Goal: Navigation & Orientation: Find specific page/section

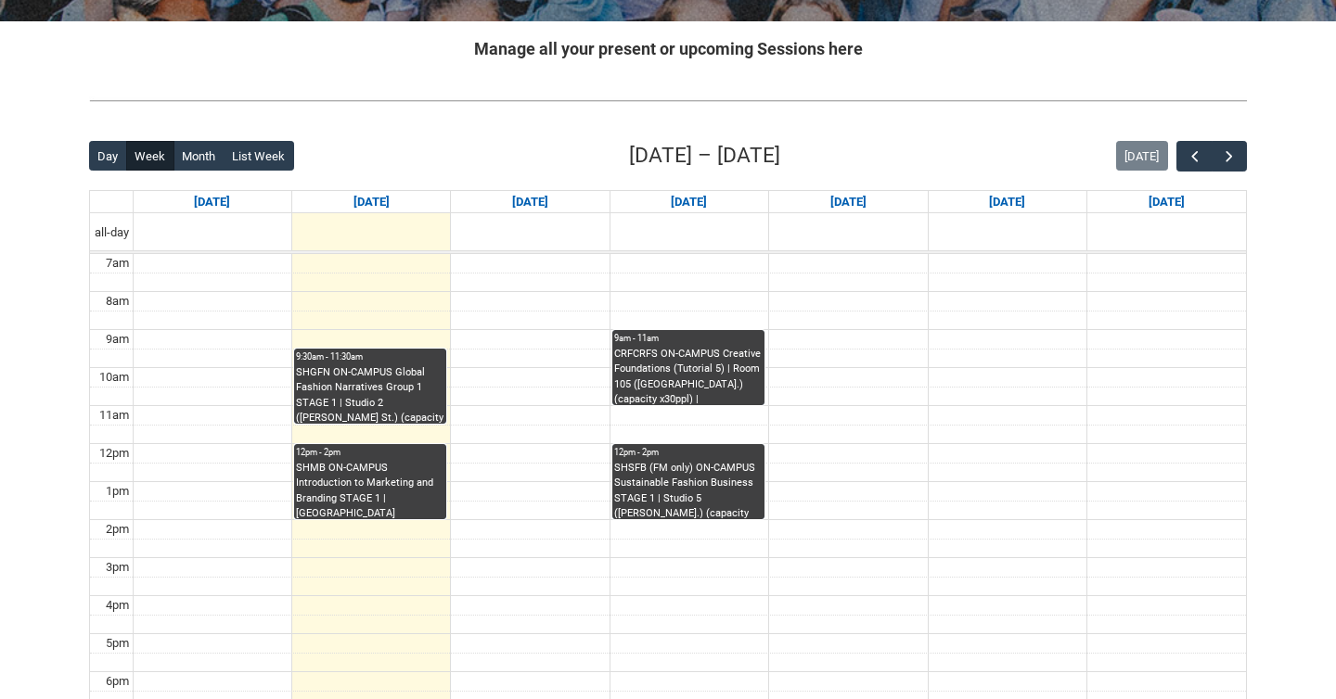
scroll to position [352, 0]
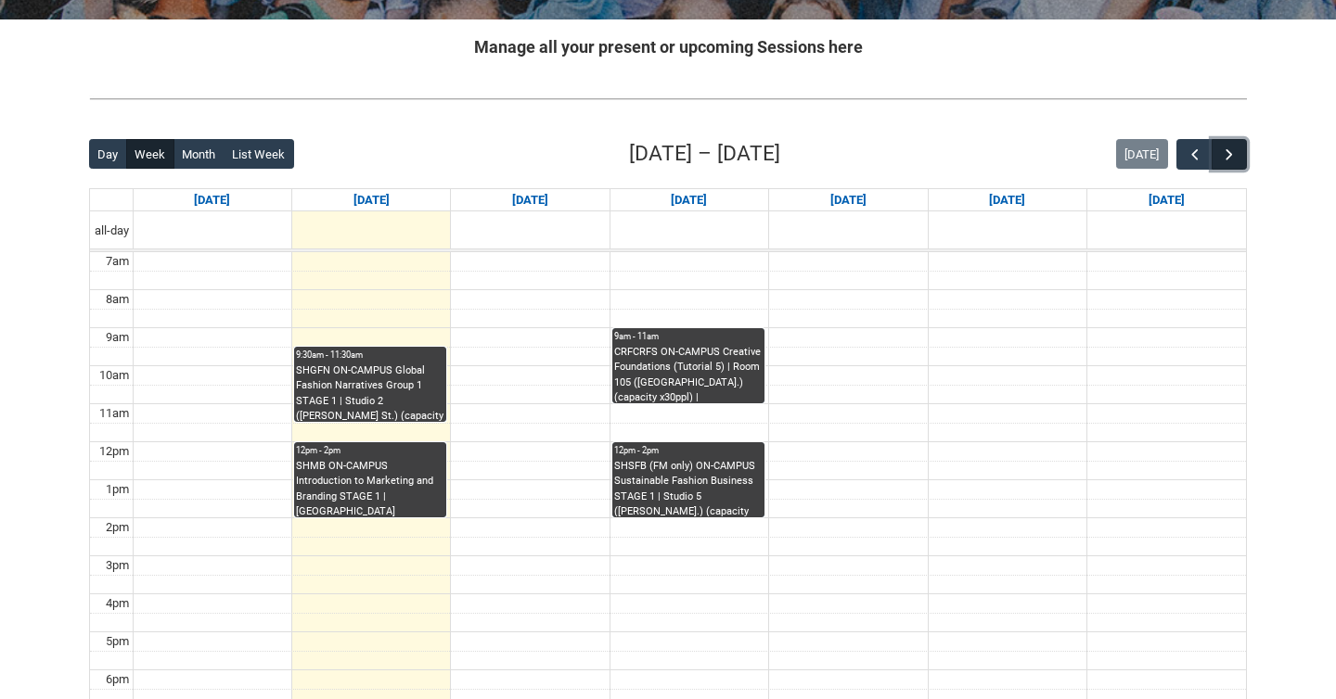
click at [1237, 155] on span "button" at bounding box center [1229, 155] width 19 height 19
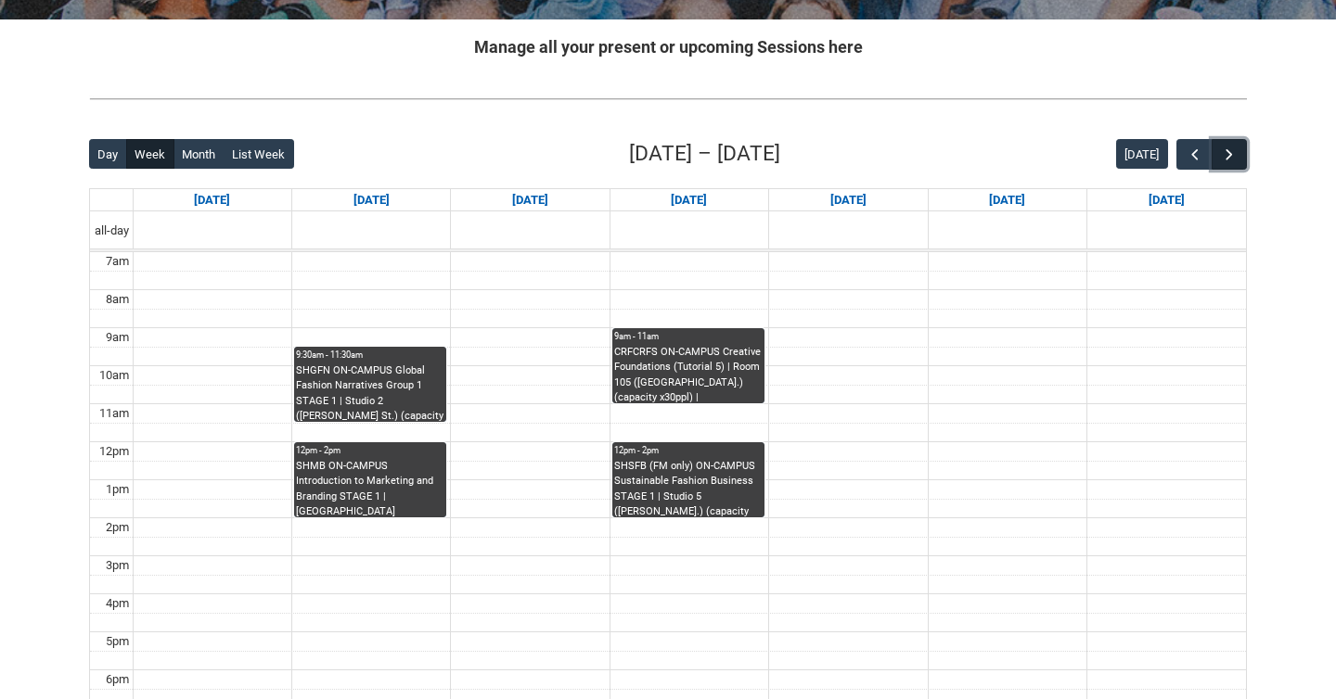
click at [1237, 155] on span "button" at bounding box center [1229, 155] width 19 height 19
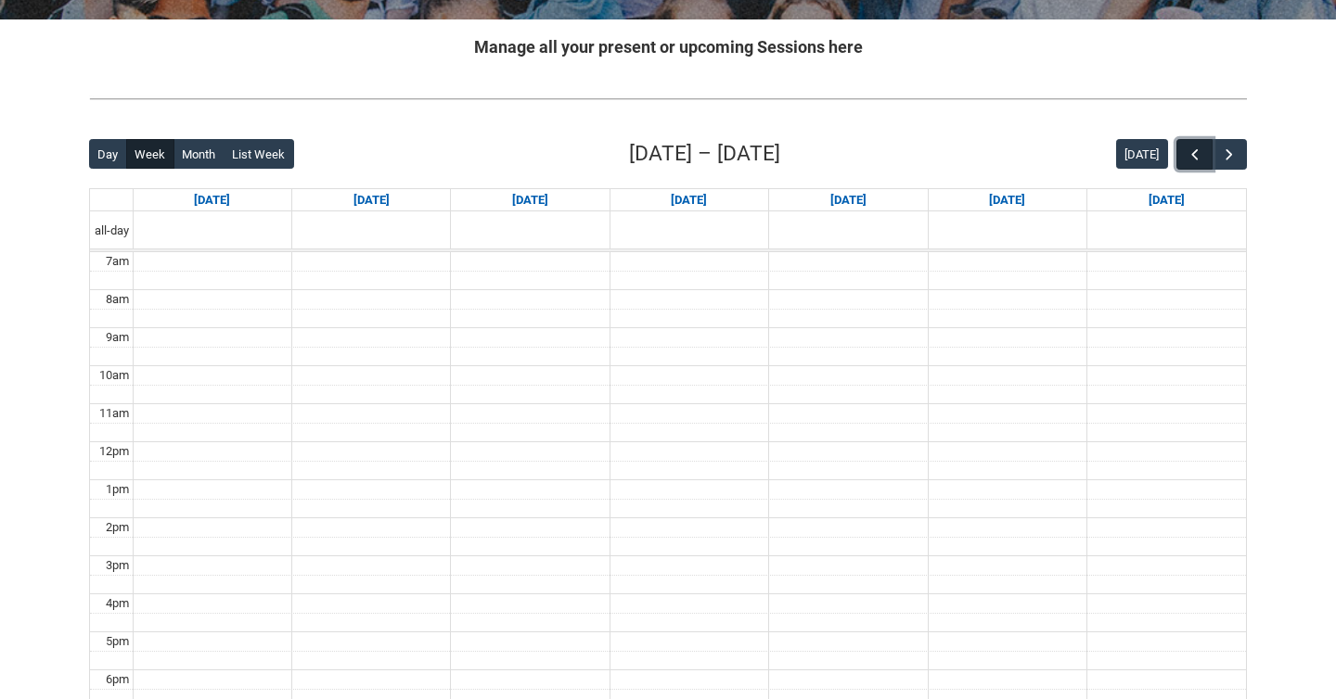
click at [1191, 156] on span "button" at bounding box center [1195, 155] width 19 height 19
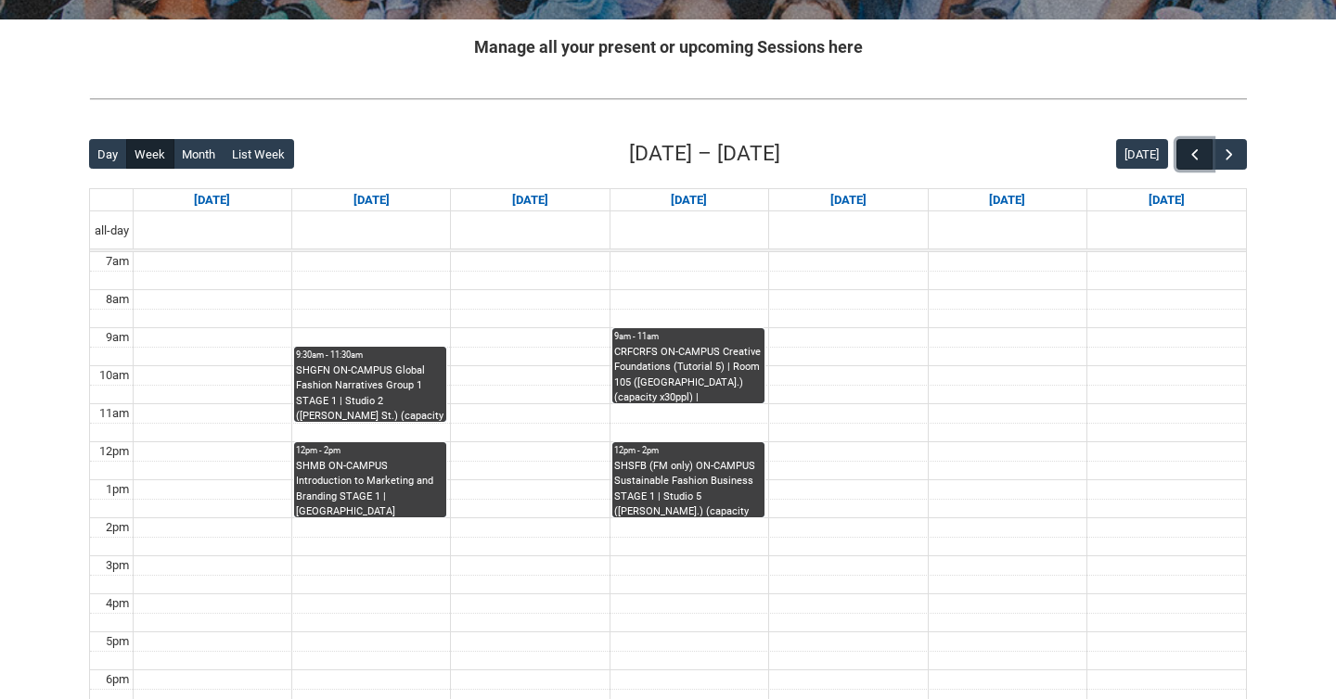
click at [1191, 156] on span "button" at bounding box center [1195, 155] width 19 height 19
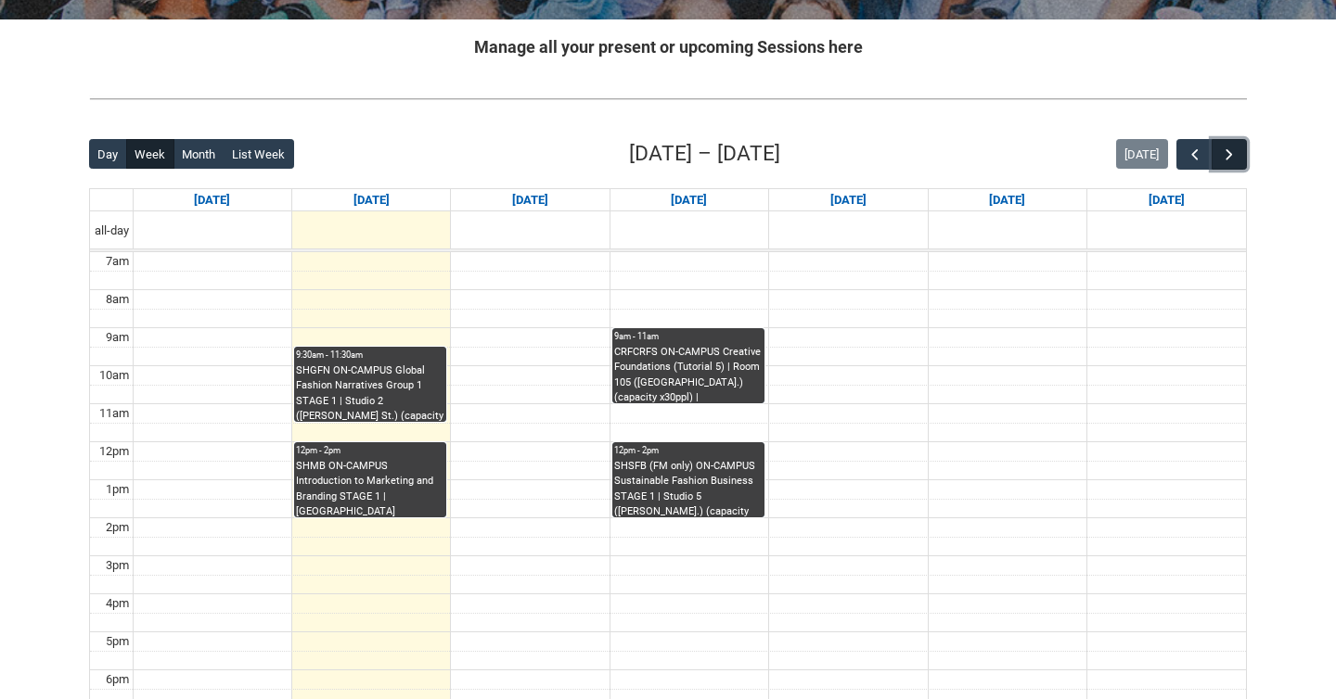
click at [1236, 146] on span "button" at bounding box center [1229, 155] width 19 height 19
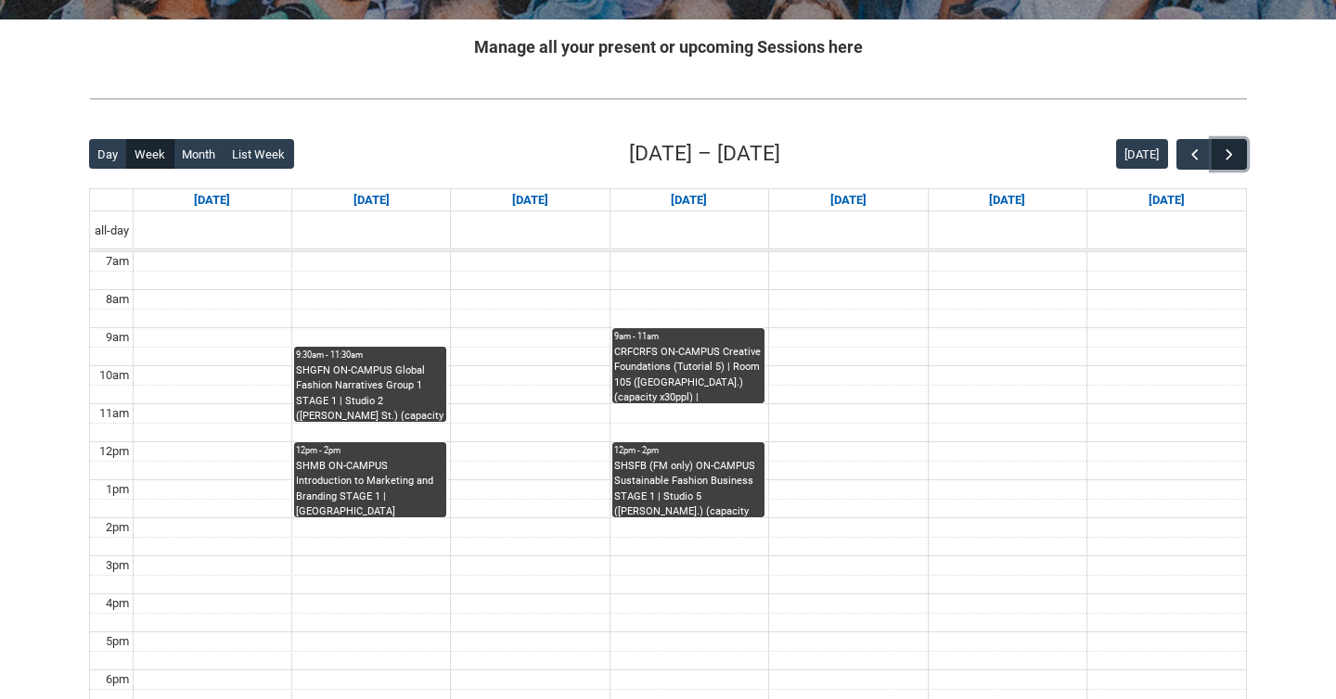
click at [1226, 157] on span "button" at bounding box center [1229, 155] width 19 height 19
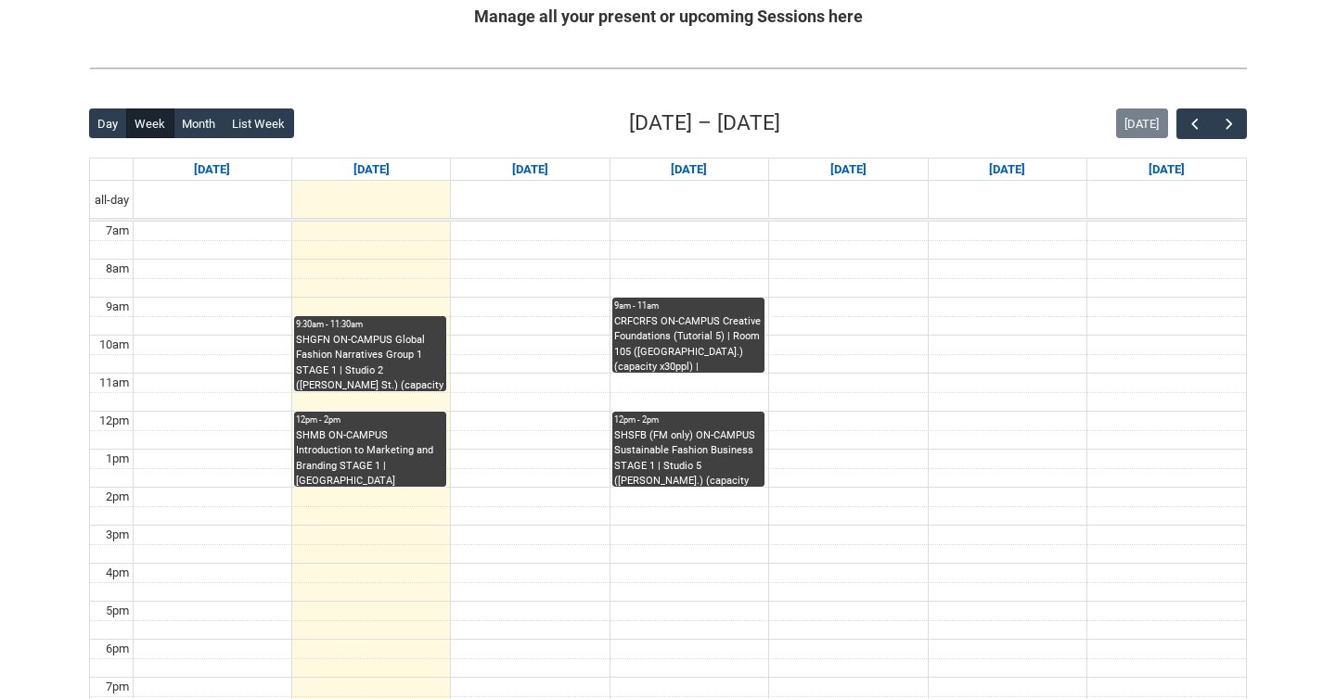
scroll to position [387, 0]
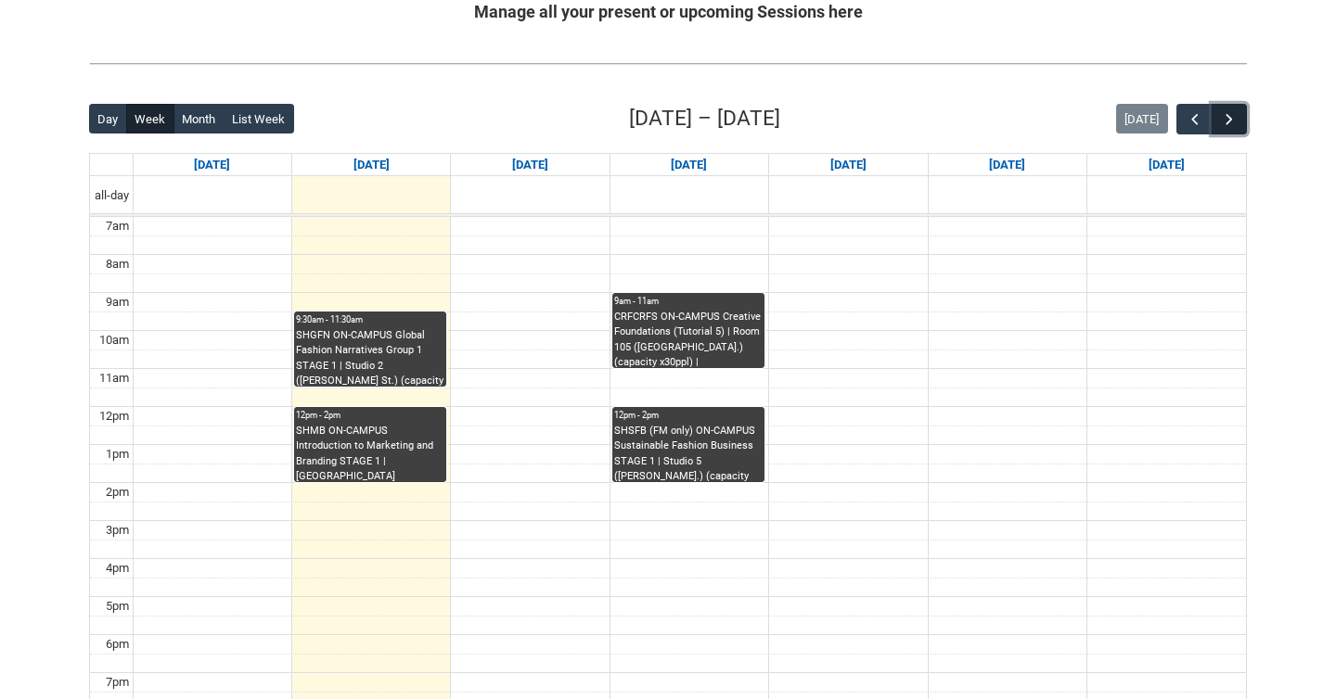
click at [1234, 122] on span "button" at bounding box center [1229, 119] width 19 height 19
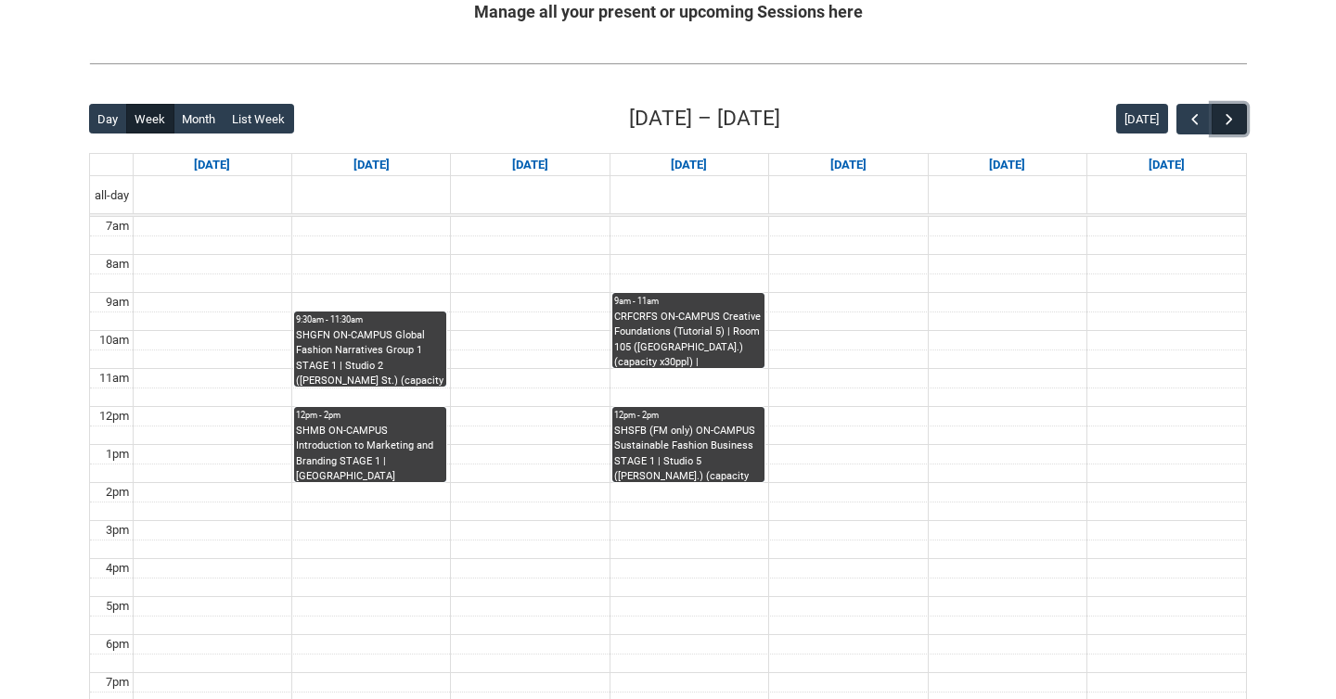
click at [1234, 122] on span "button" at bounding box center [1229, 119] width 19 height 19
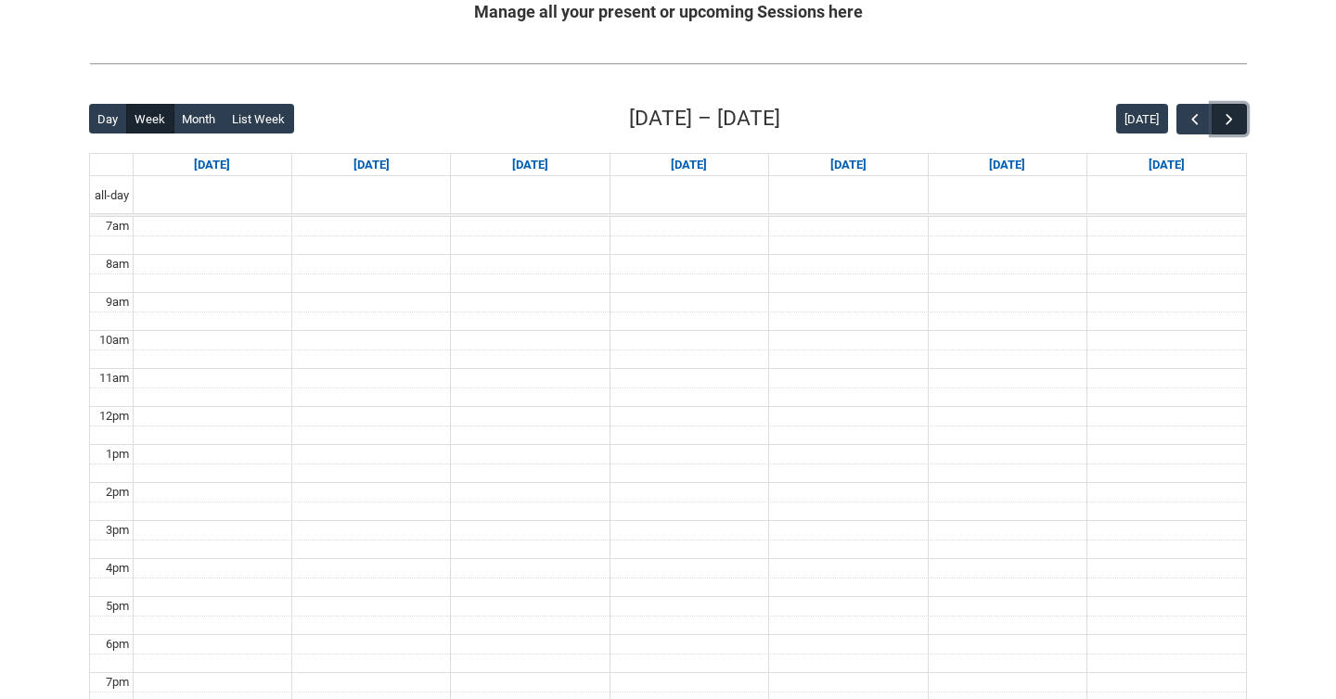
click at [1234, 122] on span "button" at bounding box center [1229, 119] width 19 height 19
click at [1230, 123] on span "button" at bounding box center [1229, 119] width 19 height 19
click at [1195, 122] on span "button" at bounding box center [1195, 119] width 19 height 19
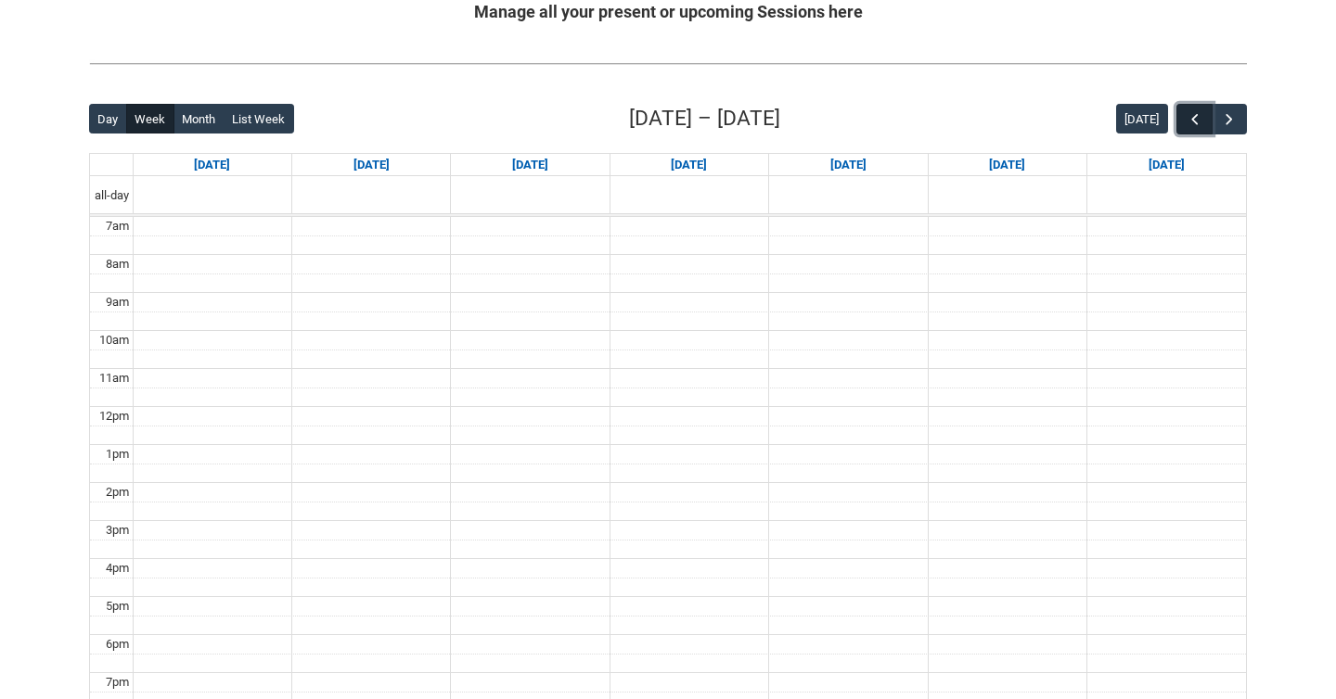
click at [1195, 122] on span "button" at bounding box center [1195, 119] width 19 height 19
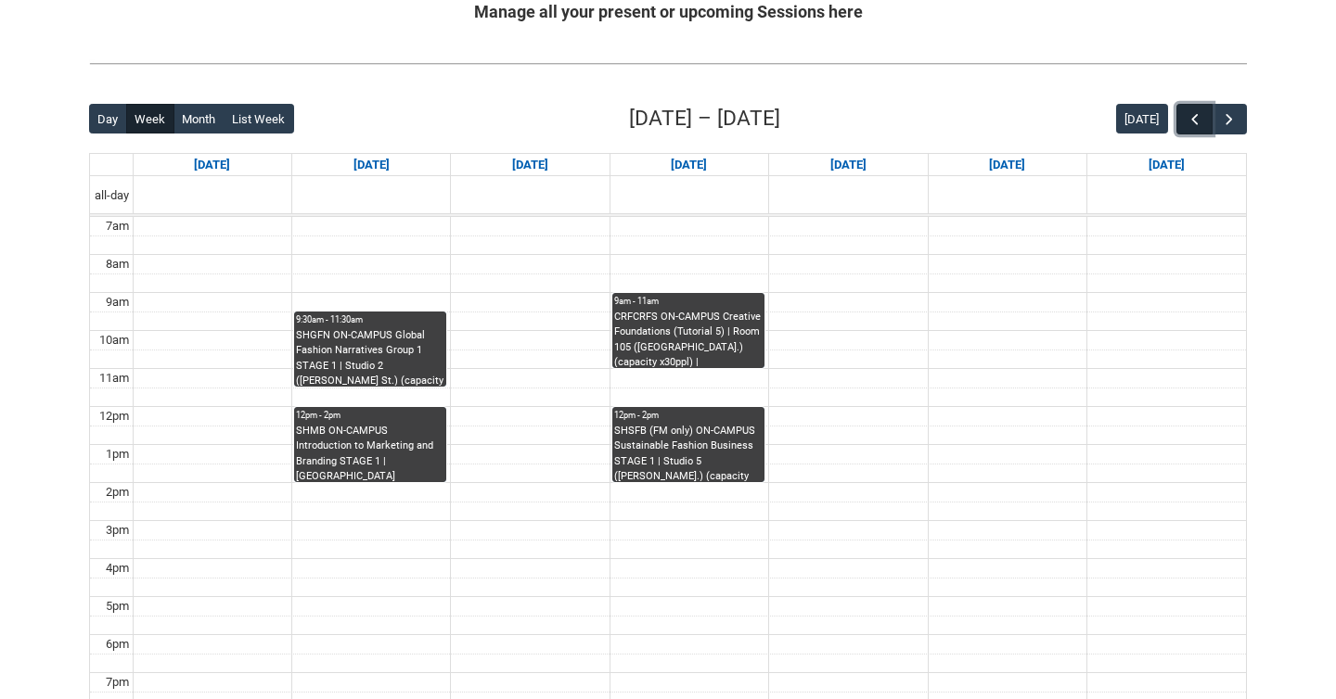
click at [1195, 122] on span "button" at bounding box center [1195, 119] width 19 height 19
